Goal: Check status

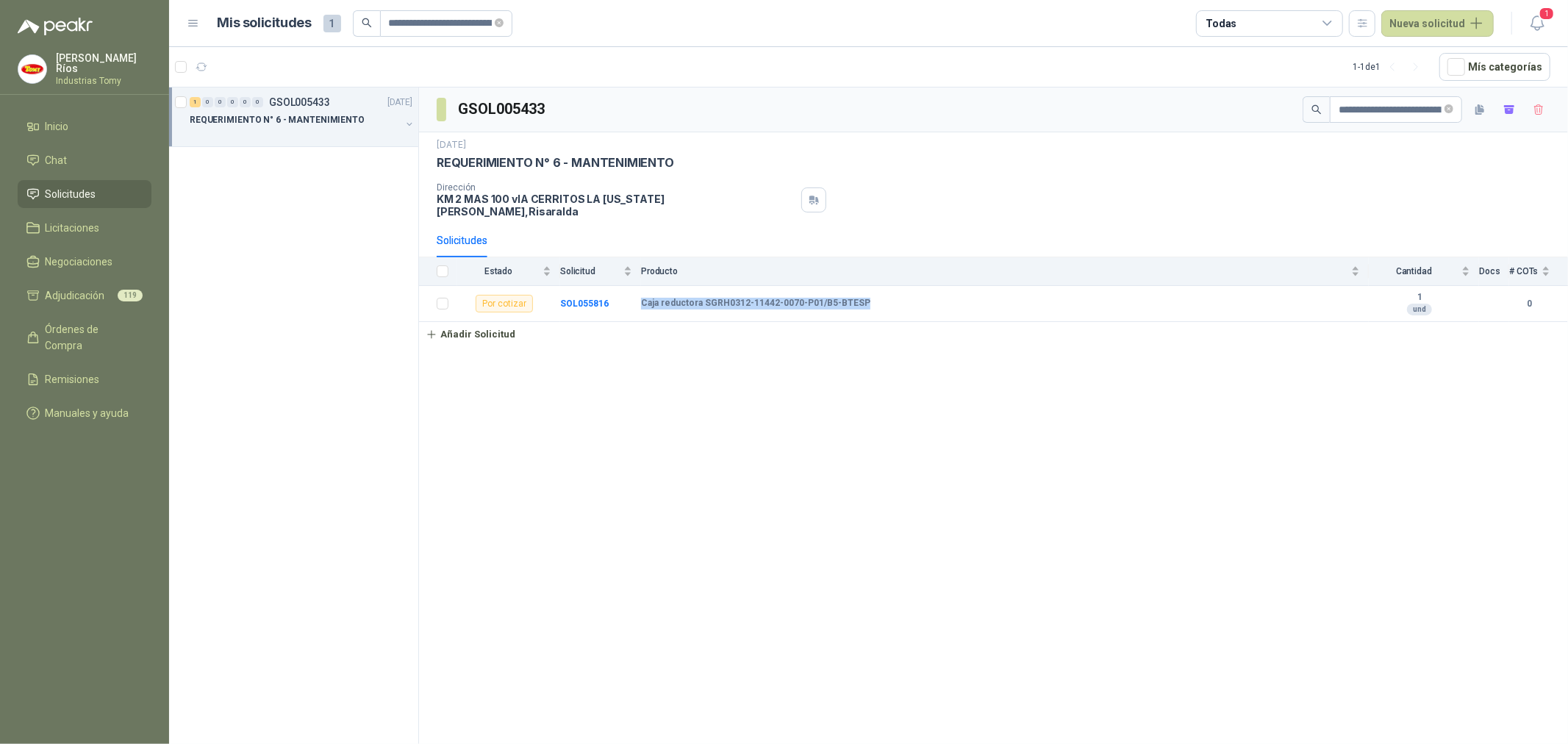
click at [248, 113] on p "REQUERIMIENTO N° 6 - MANTENIMIENTO" at bounding box center [277, 119] width 175 height 14
click at [1450, 108] on icon "close-circle" at bounding box center [1449, 109] width 9 height 9
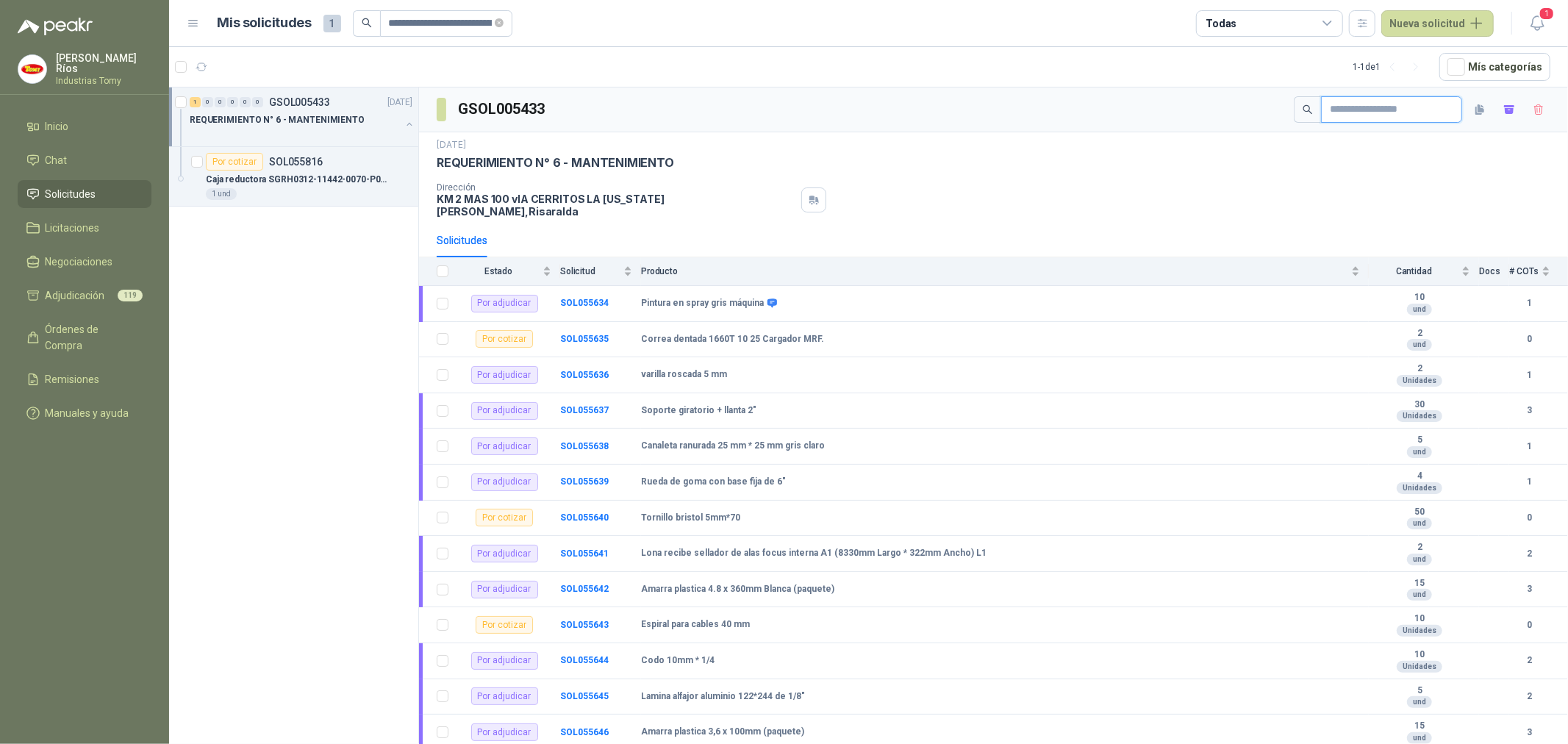
click at [1404, 107] on input "text" at bounding box center [1386, 110] width 112 height 25
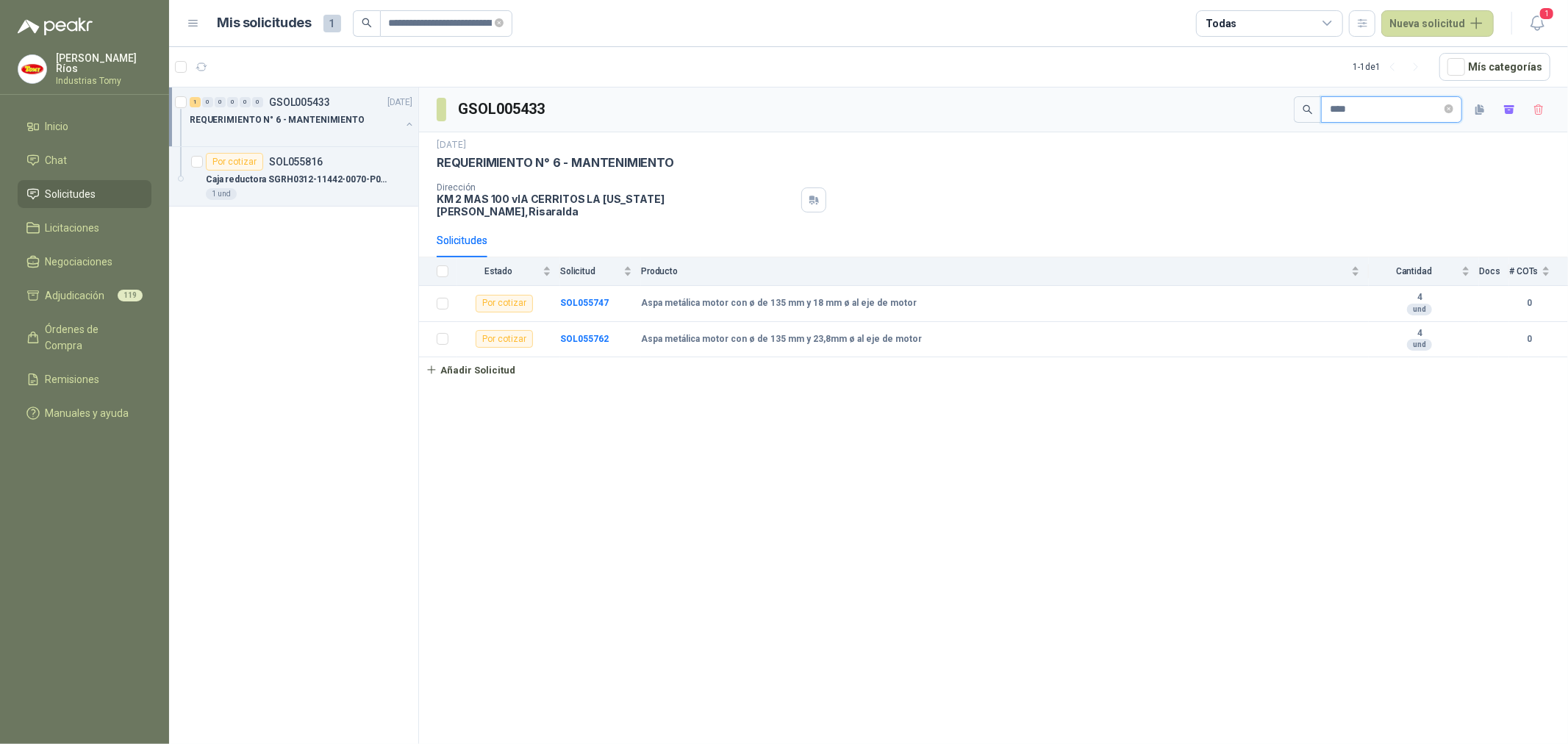
drag, startPoint x: 1322, startPoint y: 109, endPoint x: 1265, endPoint y: 112, distance: 57.1
click at [1265, 112] on div "GSOL005433 ****" at bounding box center [993, 110] width 1149 height 44
type input "******"
click at [94, 156] on li "Chat" at bounding box center [84, 161] width 116 height 16
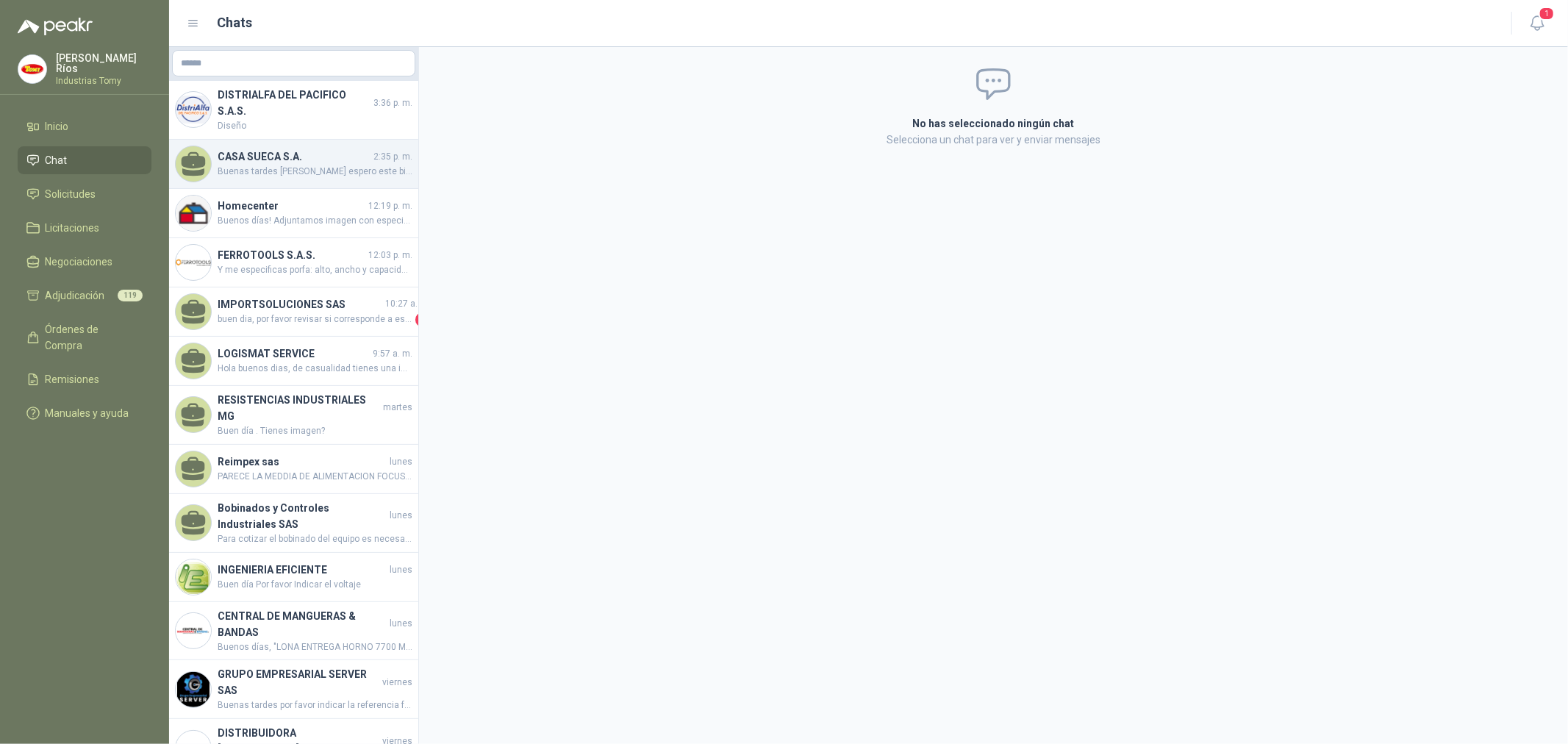
click at [309, 147] on div "CASA SUECA S.A. 2:35 p. m. [PERSON_NAME] tardes [PERSON_NAME] espero este bien,…" at bounding box center [293, 164] width 249 height 49
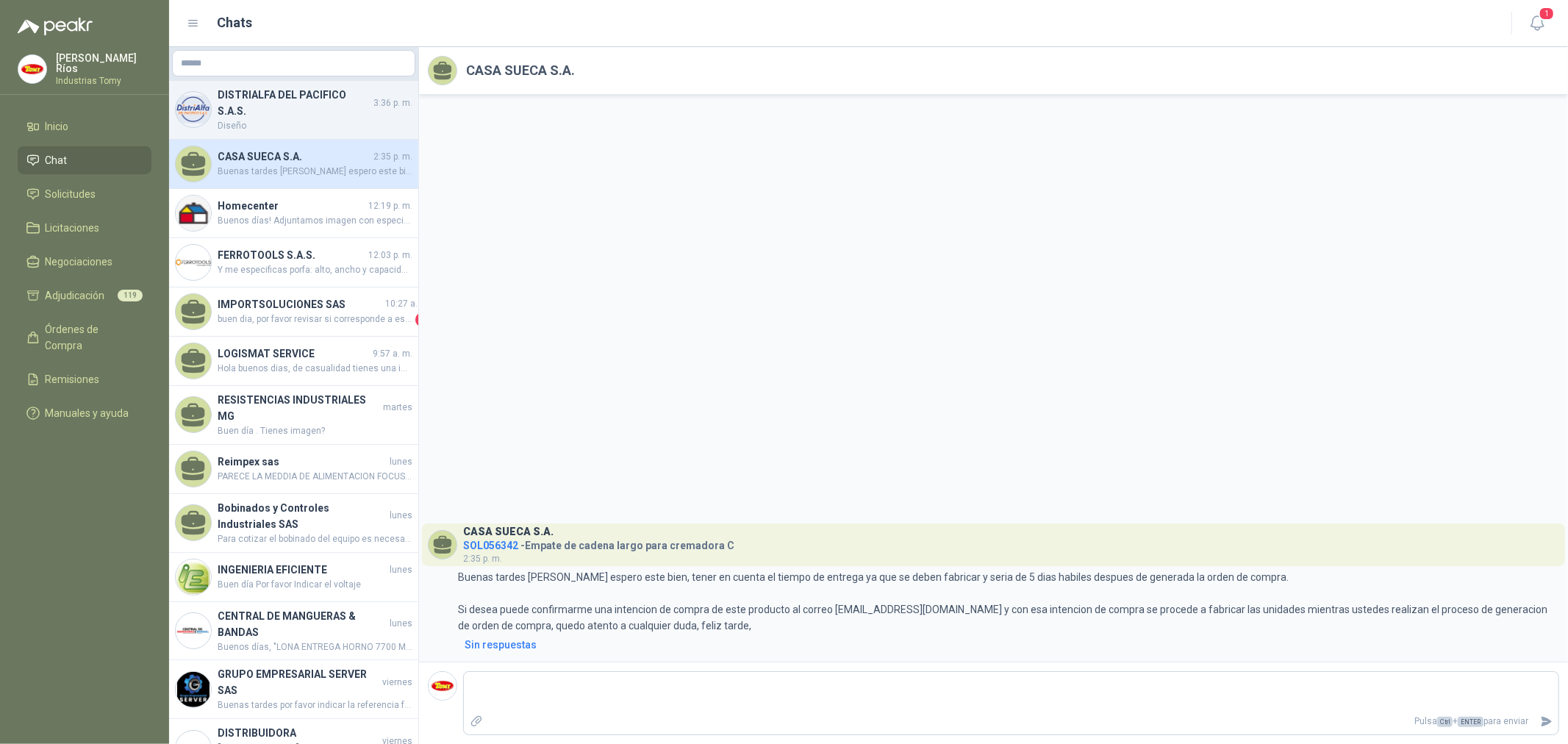
click at [317, 119] on span "Diseño" at bounding box center [315, 125] width 195 height 14
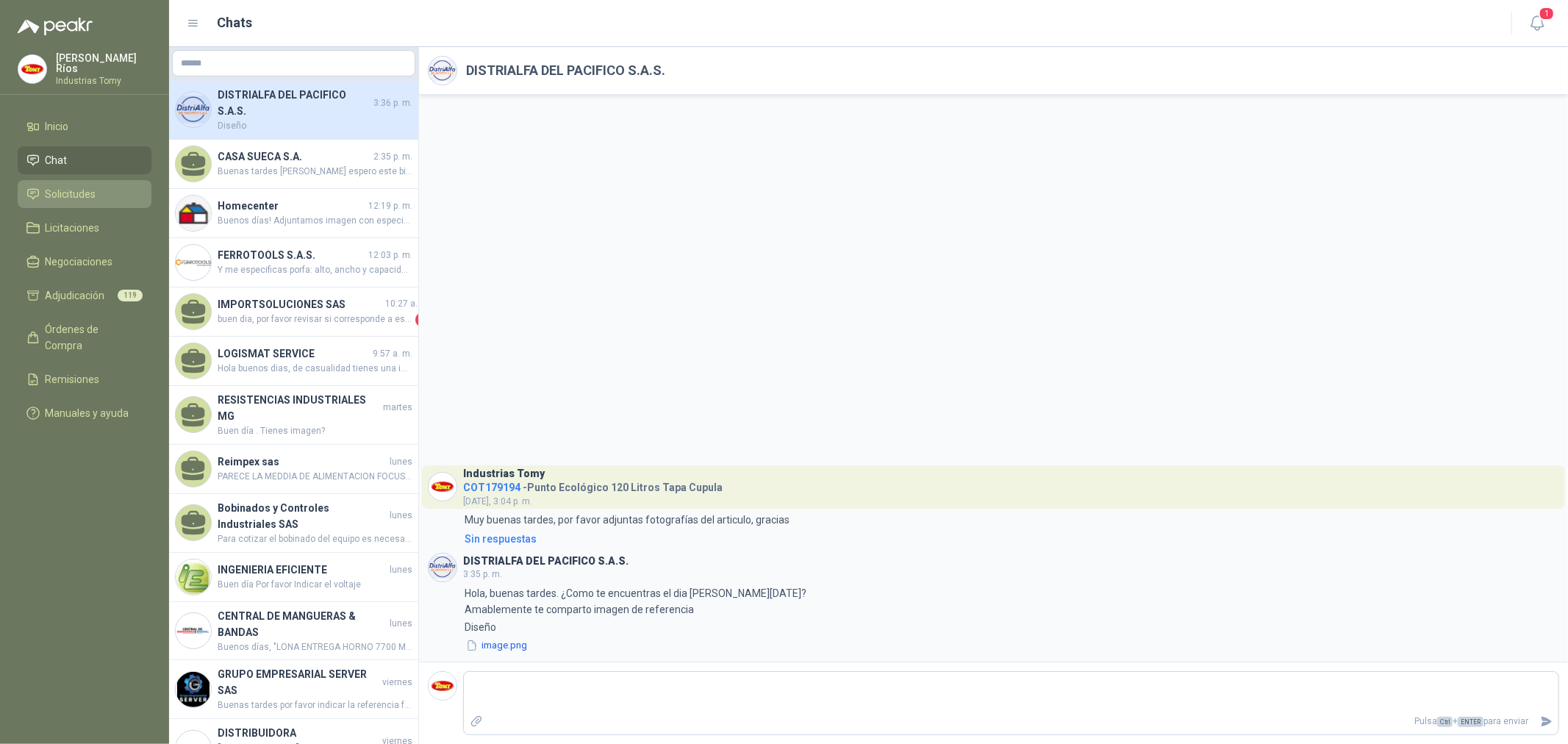
click at [105, 180] on link "Solicitudes" at bounding box center [84, 194] width 134 height 28
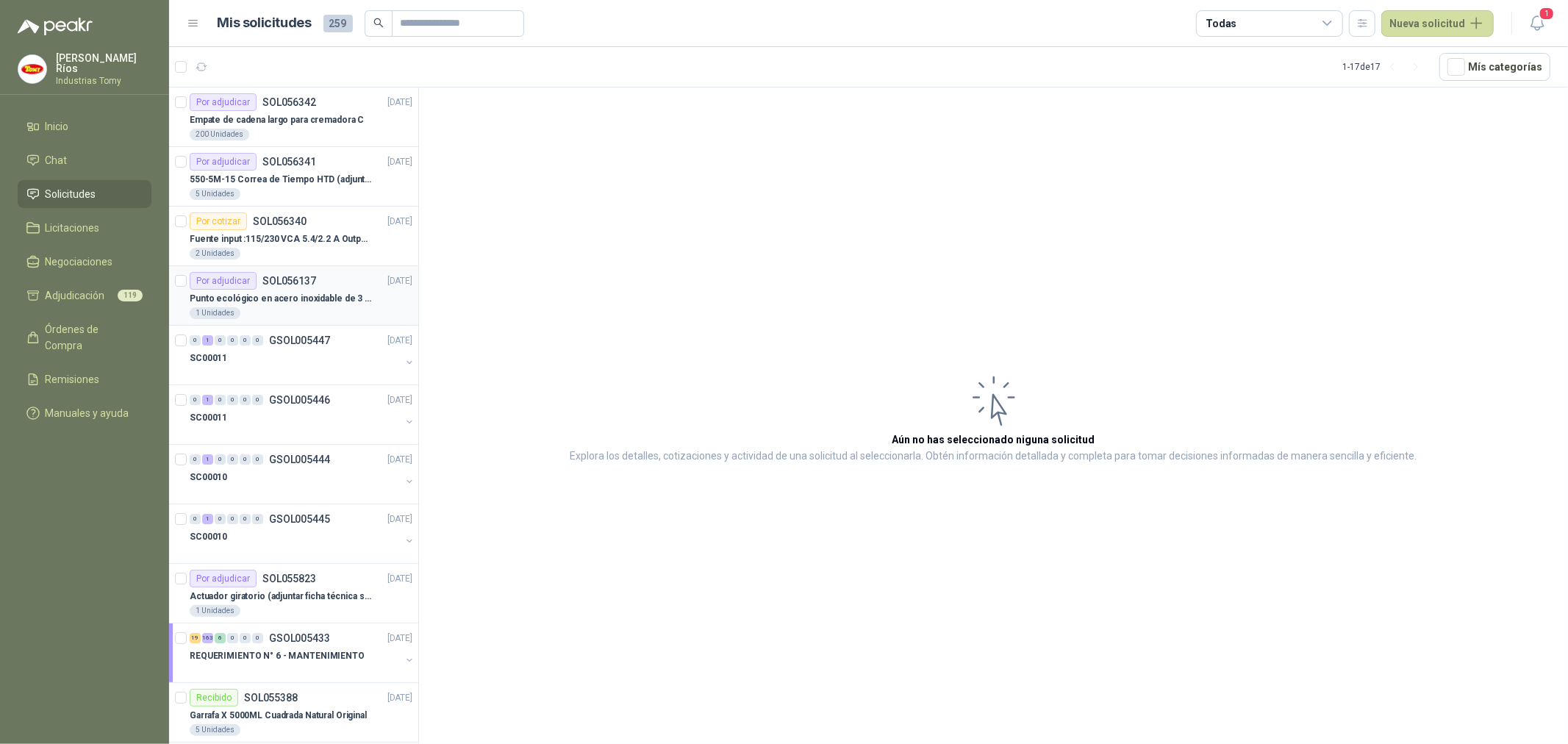
click at [279, 296] on p "Punto ecológico en acero inoxidable de 3 puestos, con capacidad para 121L cada …" at bounding box center [281, 298] width 183 height 14
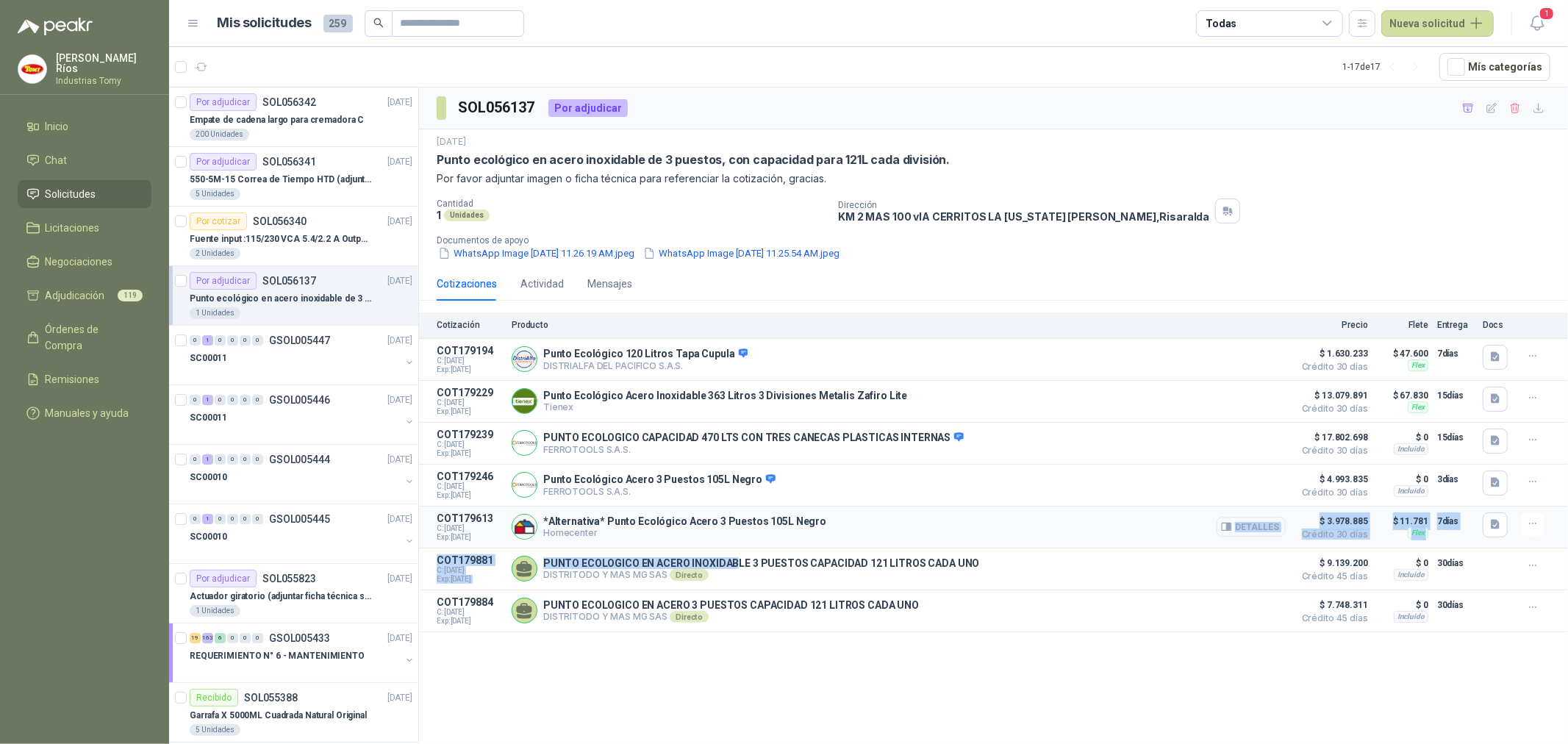
drag, startPoint x: 731, startPoint y: 568, endPoint x: 922, endPoint y: 550, distance: 191.8
click at [922, 549] on div "Cotización Producto Precio Flete Entrega Docs COT179194 C: [DATE] Exp: [DATE] P…" at bounding box center [993, 472] width 1149 height 320
click at [1253, 441] on button "Detalles" at bounding box center [1251, 442] width 69 height 20
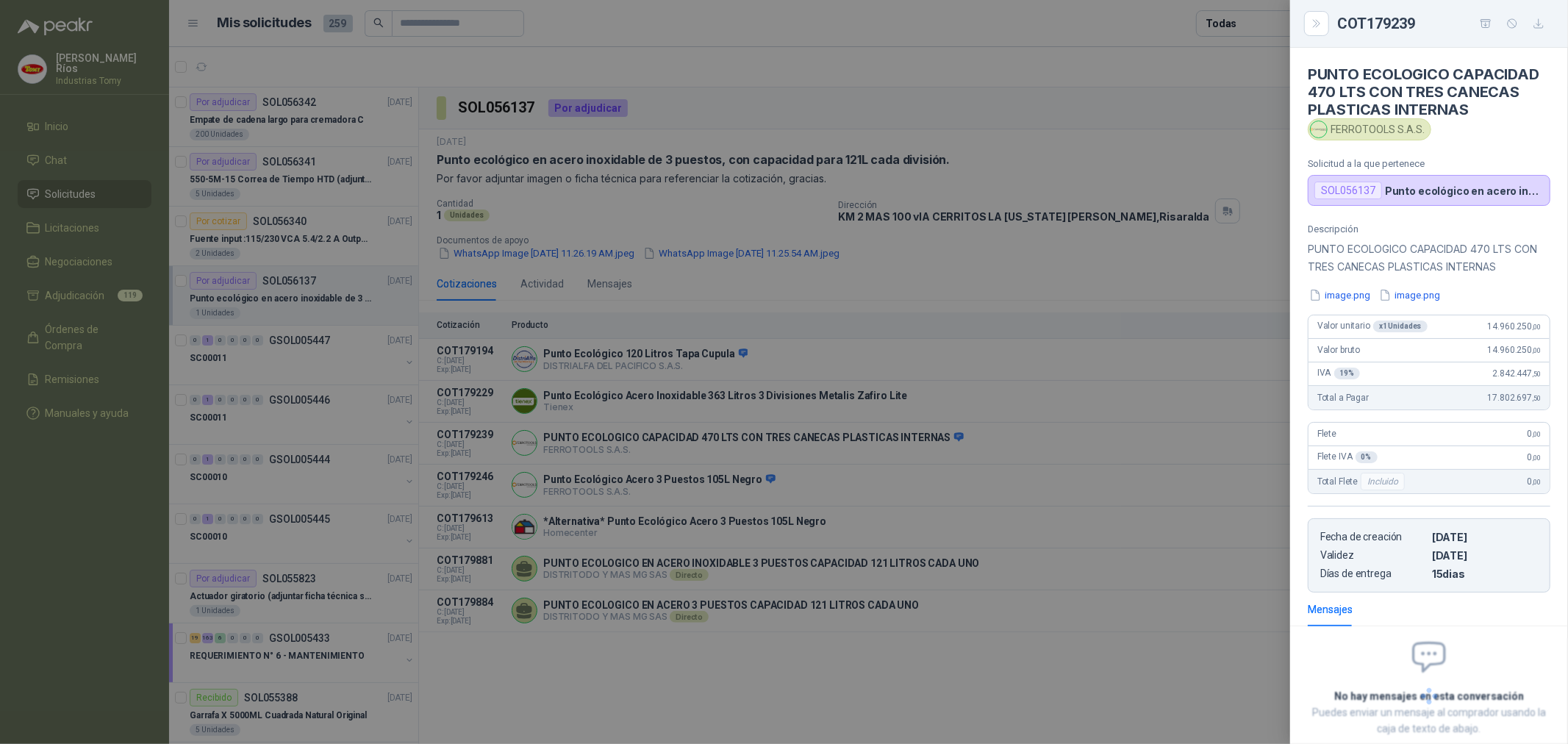
scroll to position [85, 0]
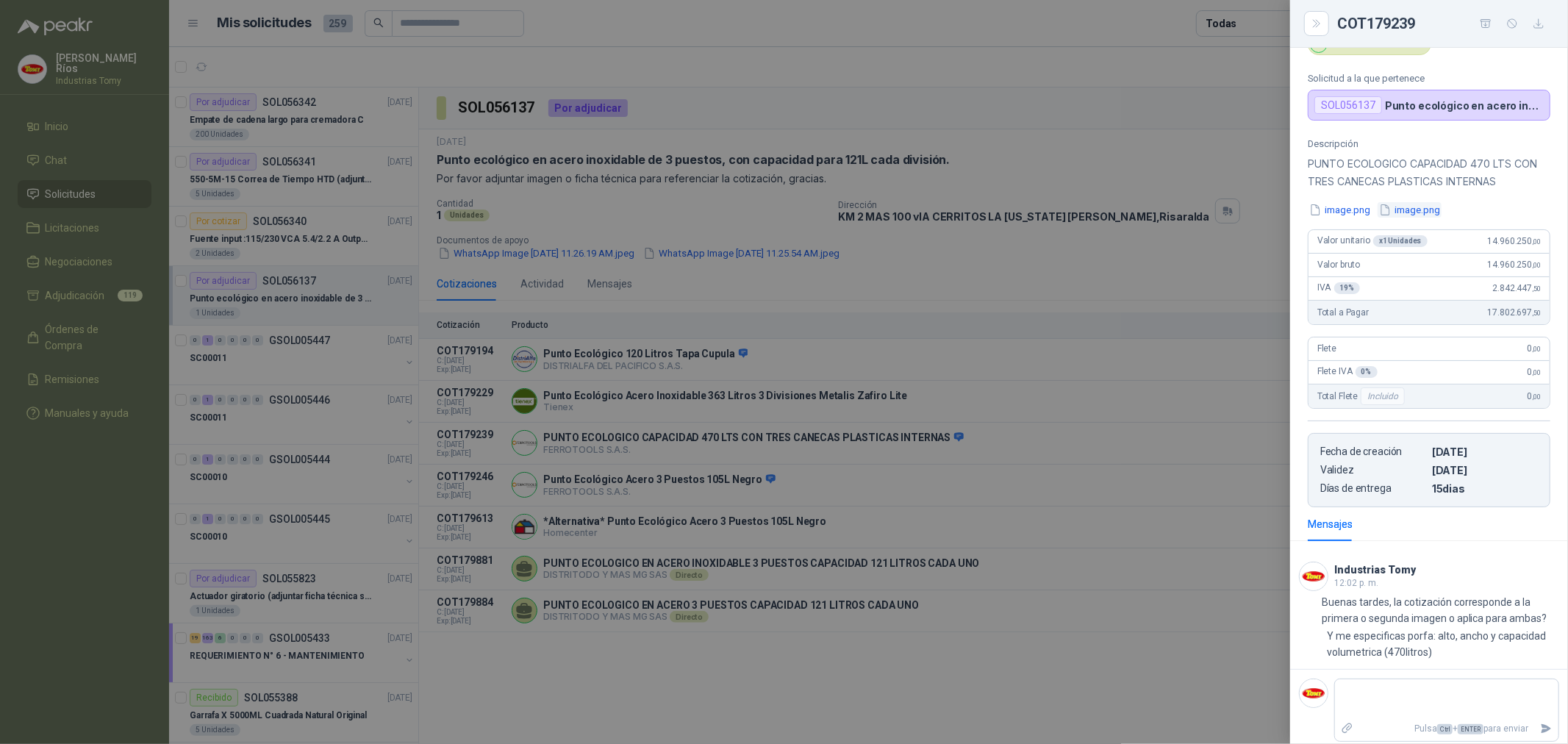
click at [1417, 214] on button "image.png" at bounding box center [1410, 209] width 64 height 16
